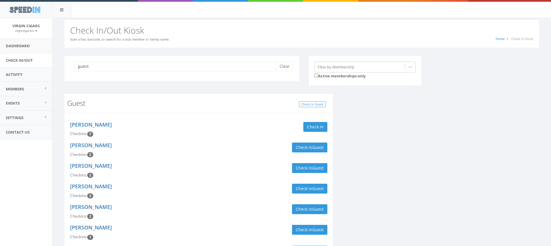
type input "guest"
click at [82, 105] on link "Guest" at bounding box center [76, 103] width 18 height 10
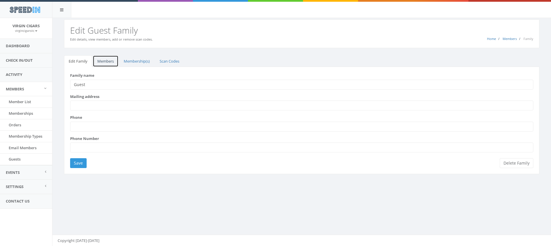
click at [110, 62] on link "Members" at bounding box center [106, 61] width 26 height 12
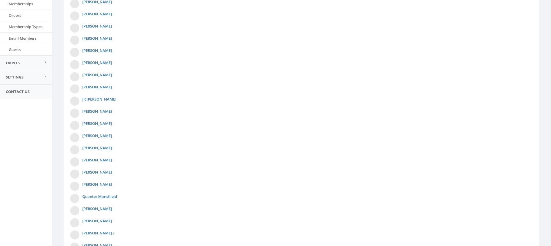
scroll to position [214, 0]
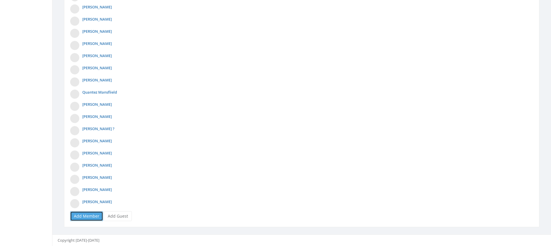
click at [89, 218] on link "Add Member" at bounding box center [86, 216] width 33 height 10
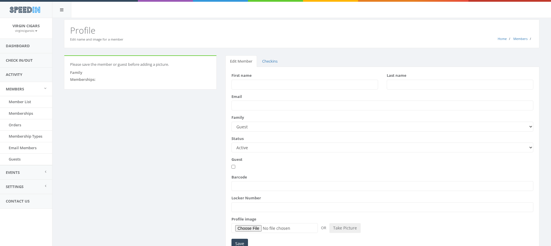
click at [264, 85] on input "First name" at bounding box center [305, 85] width 147 height 10
type input "James"
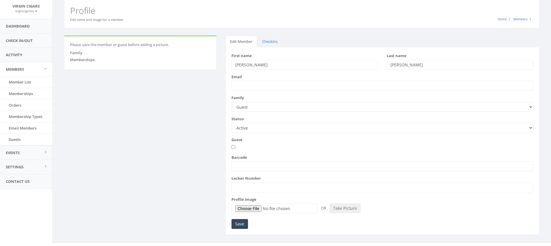
scroll to position [28, 0]
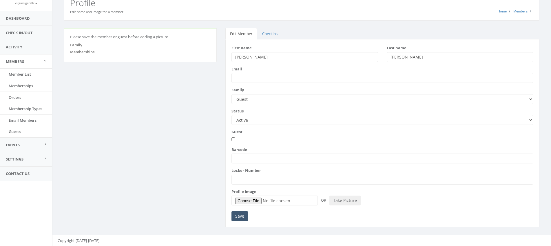
type input "Ruddy"
click at [240, 218] on input "Save" at bounding box center [240, 216] width 17 height 10
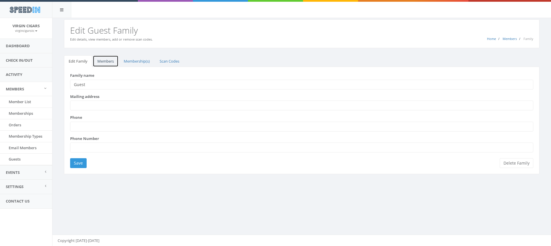
click at [112, 63] on link "Members" at bounding box center [106, 61] width 26 height 12
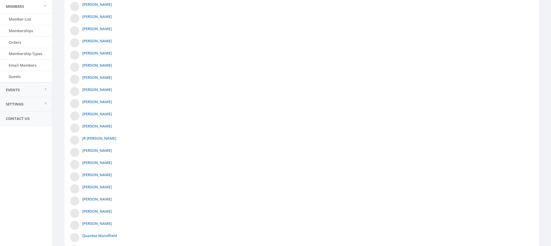
scroll to position [83, 0]
click at [89, 88] on link "[PERSON_NAME]" at bounding box center [97, 88] width 30 height 5
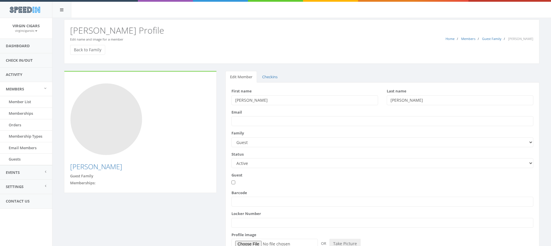
scroll to position [43, 0]
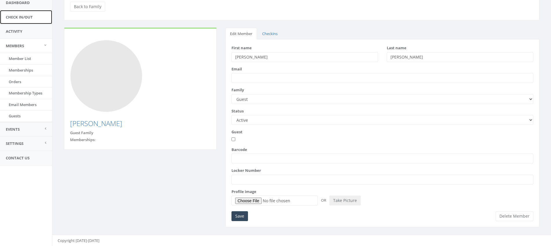
click at [33, 19] on link "Check In/Out" at bounding box center [26, 17] width 52 height 14
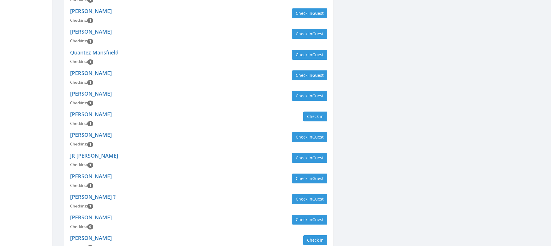
scroll to position [525, 0]
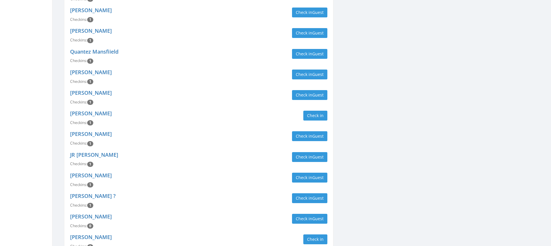
type input "james"
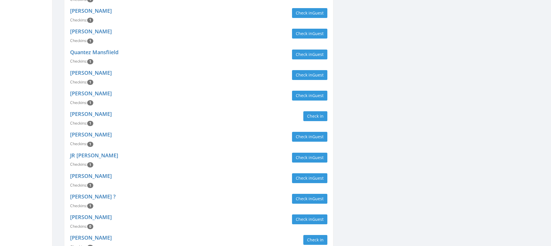
click at [232, 123] on div "James Williams Checkins: 1 Check in" at bounding box center [199, 118] width 266 height 21
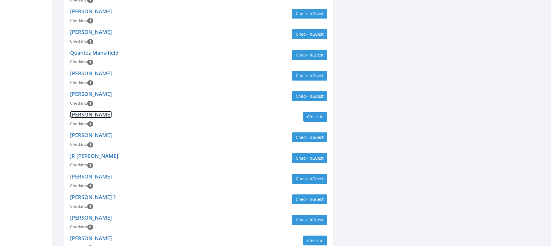
click at [92, 117] on link "[PERSON_NAME]" at bounding box center [91, 114] width 42 height 7
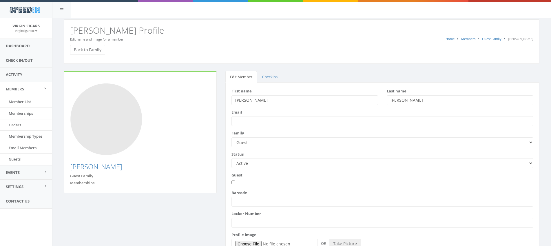
scroll to position [43, 0]
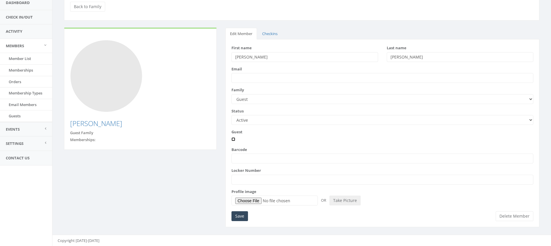
click at [234, 140] on input "Guest" at bounding box center [234, 139] width 4 height 4
checkbox input "true"
click at [242, 218] on input "Save" at bounding box center [240, 216] width 17 height 10
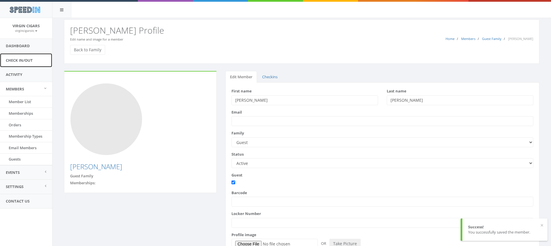
click at [25, 62] on link "Check In/Out" at bounding box center [26, 60] width 52 height 14
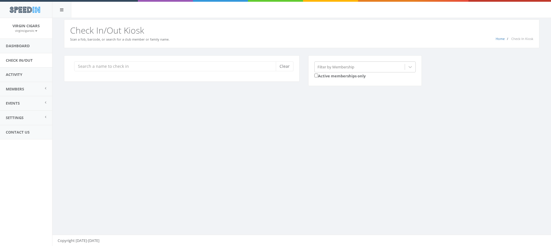
click at [167, 71] on input "search" at bounding box center [177, 66] width 206 height 10
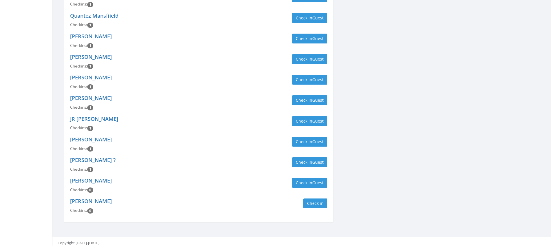
scroll to position [563, 0]
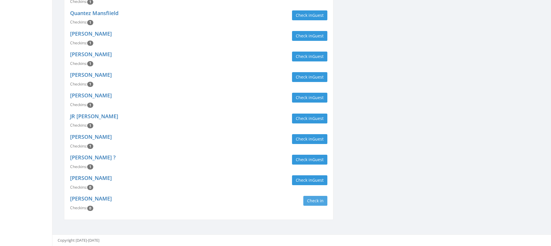
type input "james"
click at [312, 201] on button "Check in" at bounding box center [315, 201] width 24 height 10
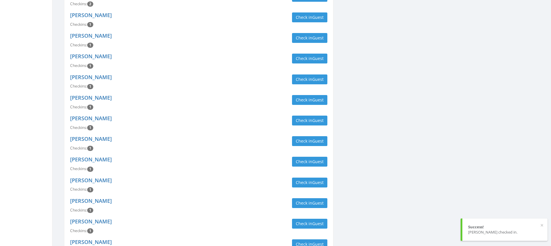
scroll to position [0, 0]
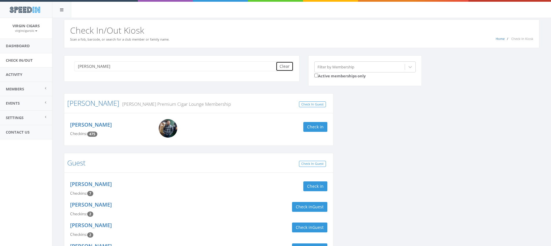
click at [287, 69] on button "Clear" at bounding box center [285, 66] width 18 height 10
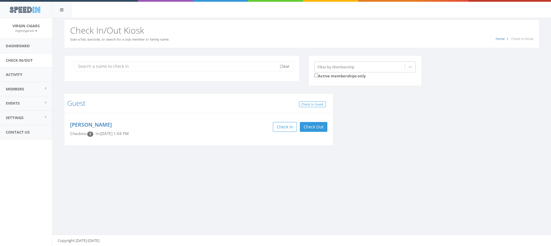
type input "f"
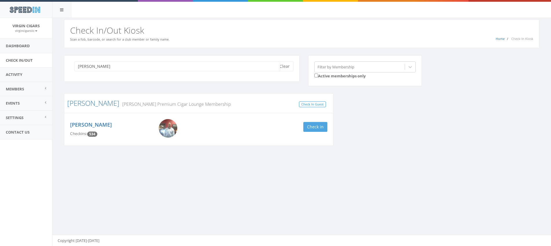
type input "justin"
click at [323, 127] on button "Check in" at bounding box center [315, 127] width 24 height 10
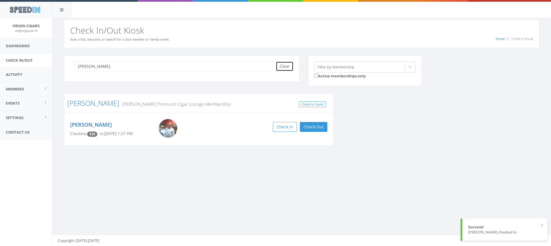
click at [283, 68] on button "Clear" at bounding box center [285, 66] width 18 height 10
